Goal: Communication & Community: Answer question/provide support

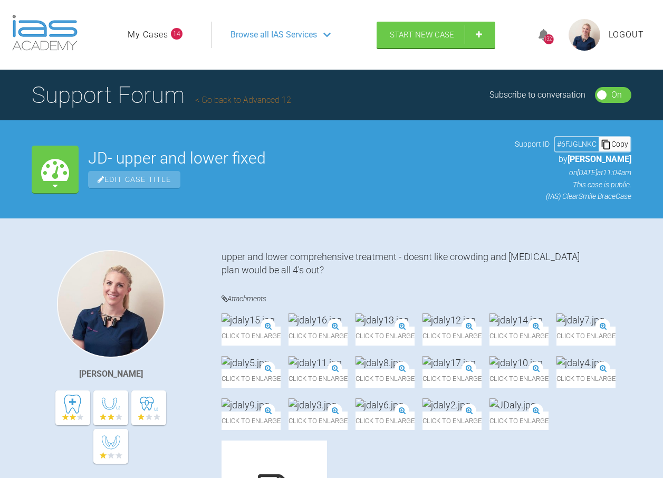
scroll to position [7358, 0]
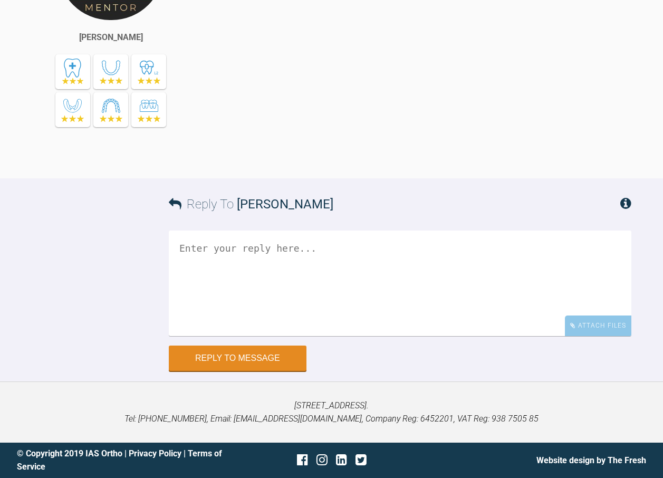
click at [281, 260] on textarea at bounding box center [400, 282] width 462 height 105
click at [593, 329] on div "Attach Files" at bounding box center [598, 325] width 66 height 21
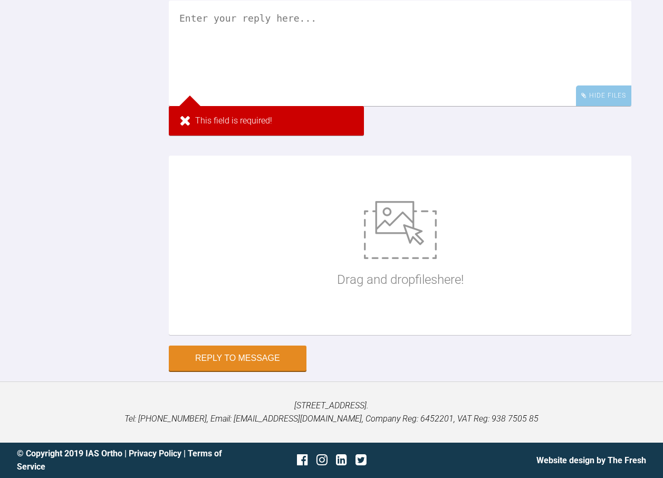
scroll to position [7517, 0]
click at [373, 289] on p "Drag and drop files here!" at bounding box center [400, 279] width 127 height 20
type input "C:\fakepath\jdaly62.jpg"
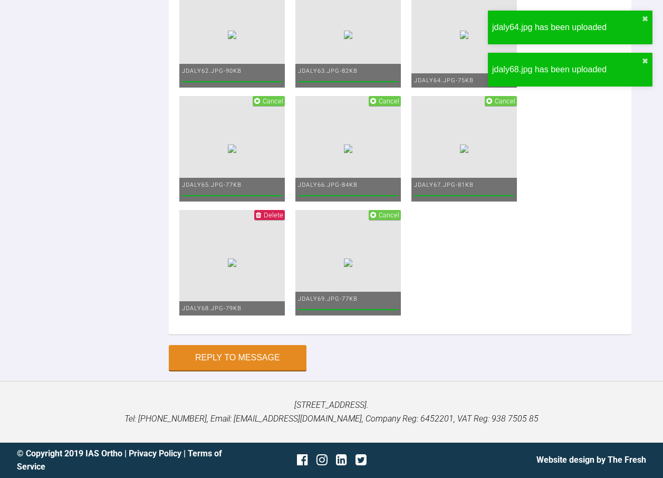
scroll to position [7569, 0]
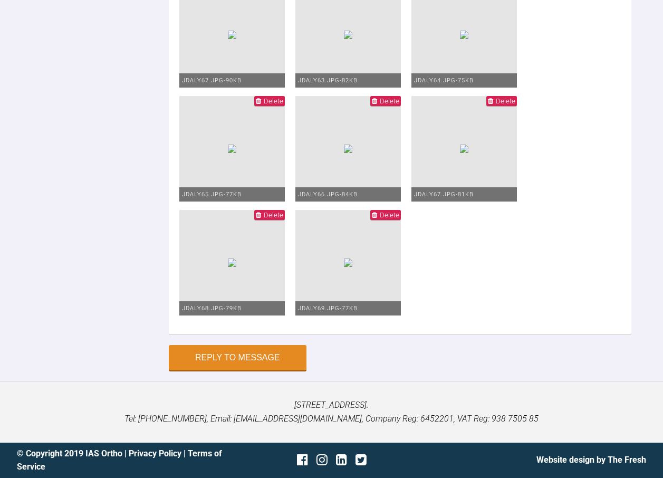
type textarea "upper ss 1925 (ive bent a curve in it (see photo) and lower 1925 rcos still in …"
click at [264, 357] on button "Reply to Message" at bounding box center [238, 358] width 138 height 25
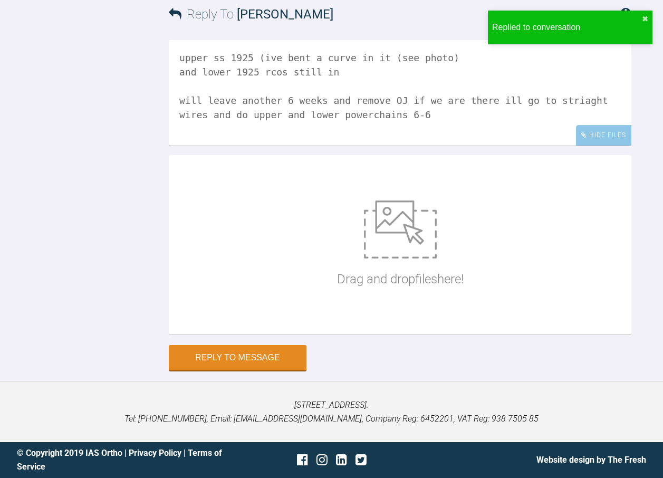
scroll to position [7701, 0]
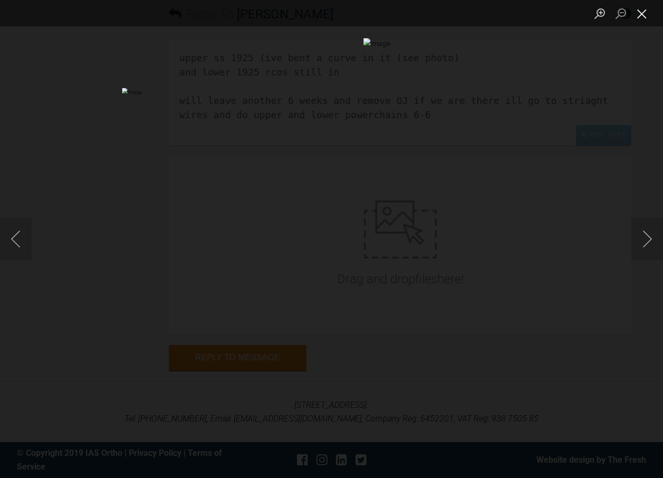
click at [647, 11] on button "Close lightbox" at bounding box center [641, 13] width 21 height 18
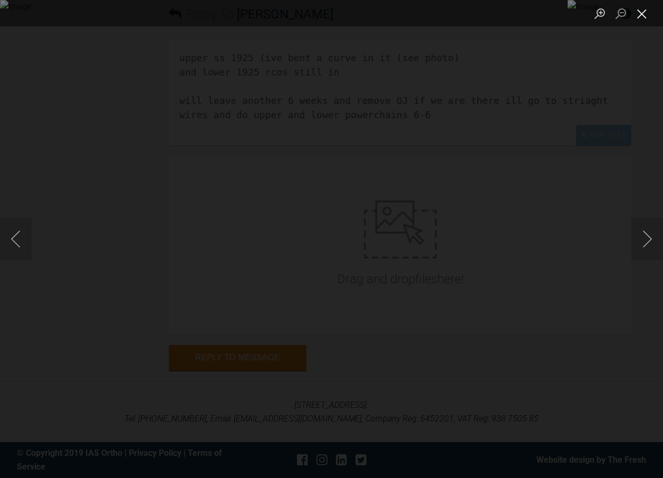
click at [639, 15] on button "Close lightbox" at bounding box center [641, 13] width 21 height 18
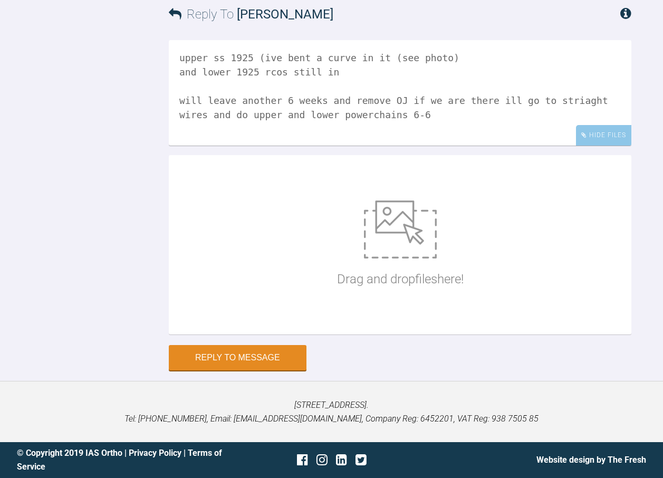
scroll to position [7437, 0]
